Goal: Transaction & Acquisition: Purchase product/service

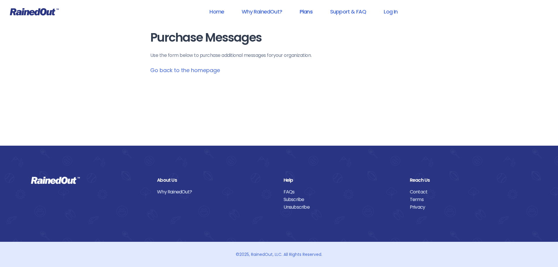
click at [303, 12] on link "Plans" at bounding box center [306, 11] width 28 height 13
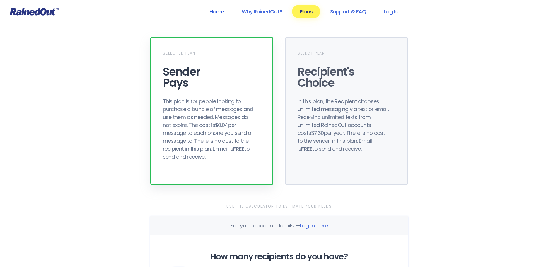
click at [216, 13] on link "Home" at bounding box center [217, 11] width 30 height 13
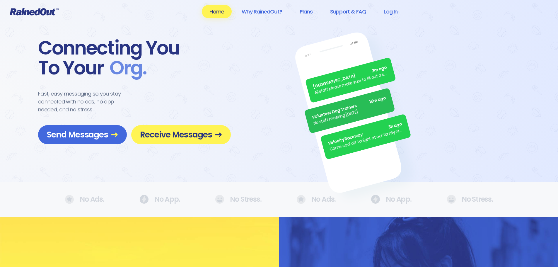
click at [306, 13] on link "Plans" at bounding box center [306, 11] width 28 height 13
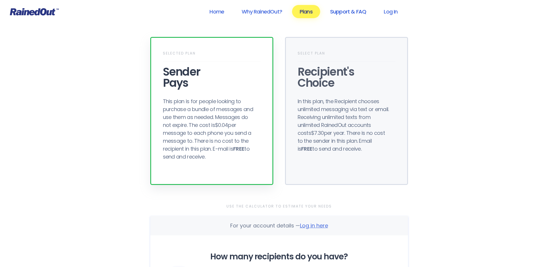
click at [344, 12] on link "Support & FAQ" at bounding box center [347, 11] width 51 height 13
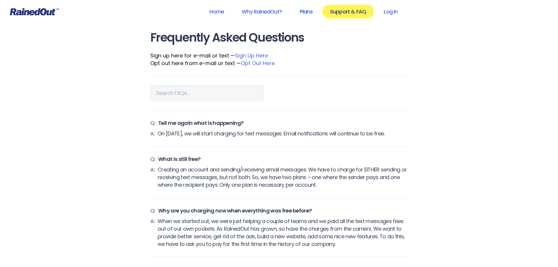
click at [301, 10] on link "Plans" at bounding box center [306, 11] width 28 height 13
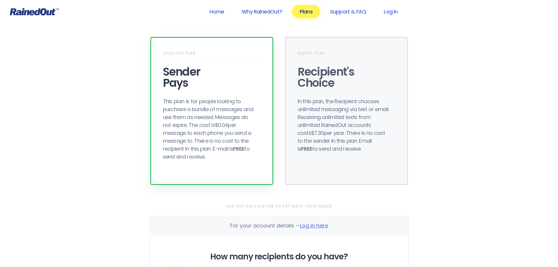
click at [237, 138] on div "This plan is for people looking to purchase a bundle of messages and use them a…" at bounding box center [210, 128] width 94 height 63
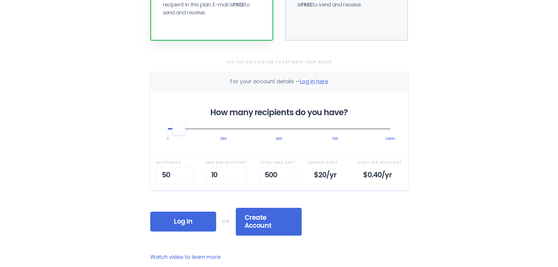
scroll to position [146, 0]
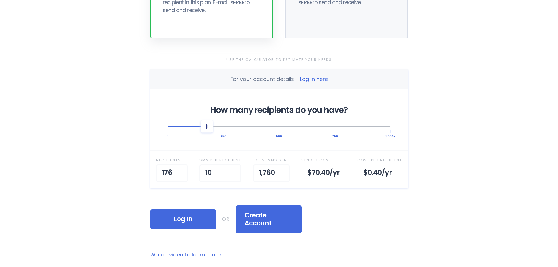
drag, startPoint x: 176, startPoint y: 126, endPoint x: 209, endPoint y: 129, distance: 33.2
click at [209, 129] on div at bounding box center [207, 126] width 12 height 12
